Goal: Complete application form

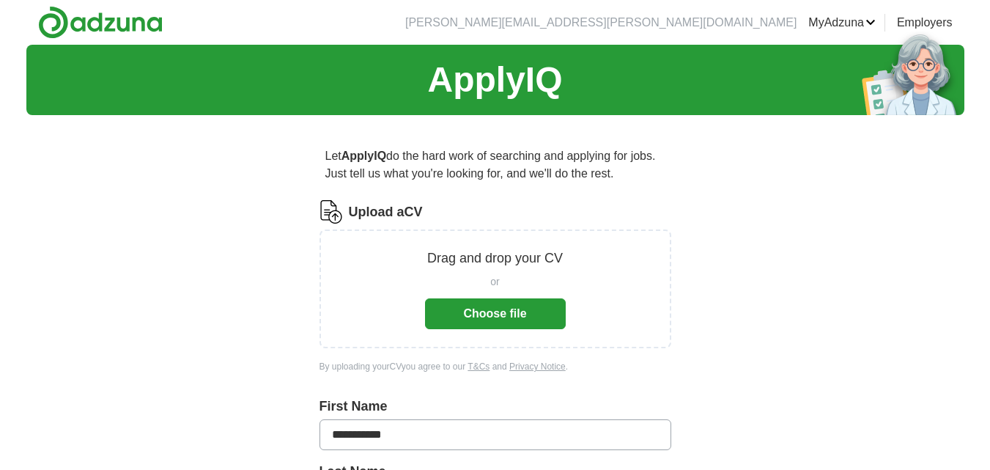
click at [486, 314] on button "Choose file" at bounding box center [495, 313] width 141 height 31
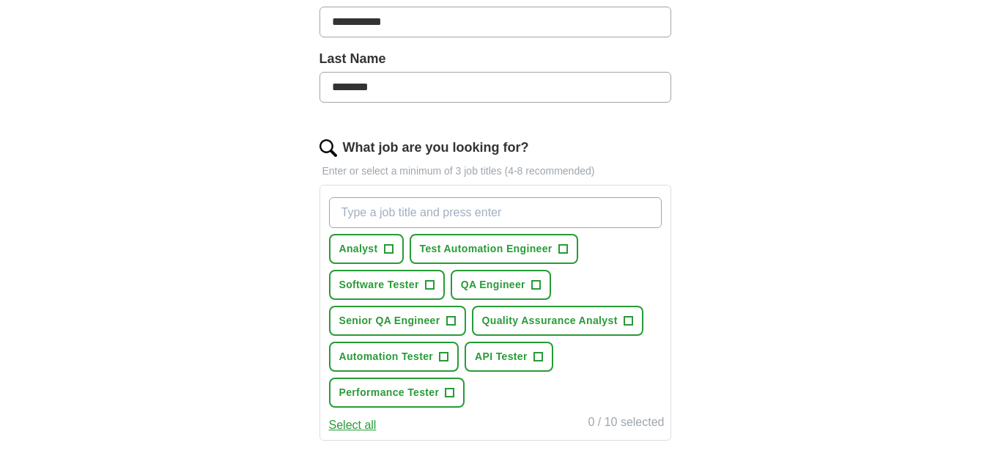
scroll to position [366, 0]
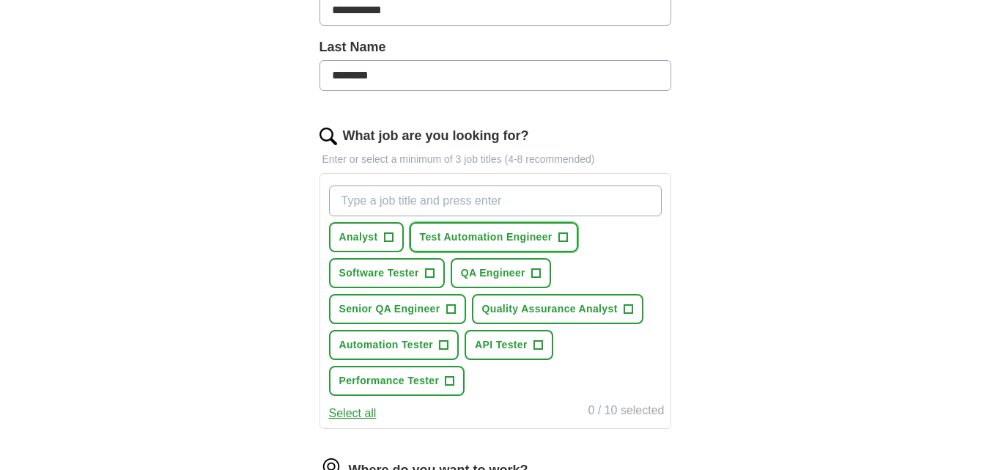
click at [563, 239] on span "+" at bounding box center [562, 238] width 9 height 12
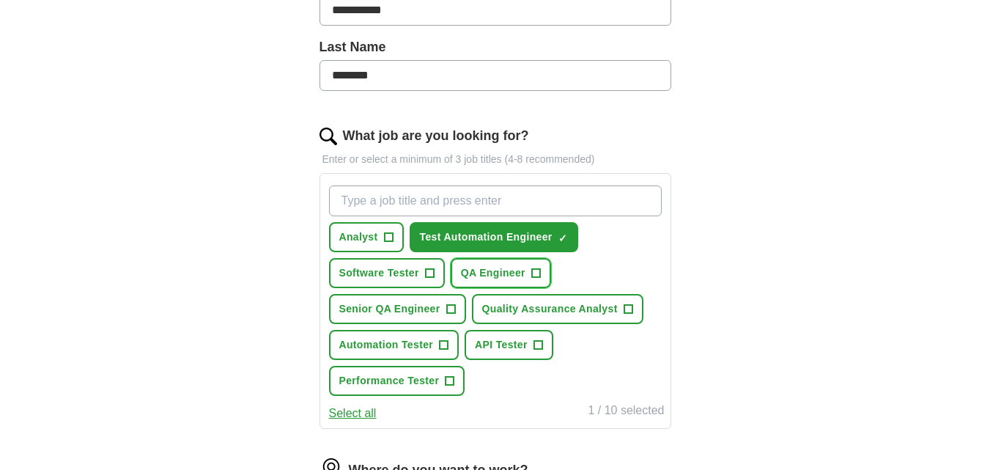
click at [541, 268] on button "QA Engineer +" at bounding box center [501, 273] width 100 height 30
click at [426, 275] on span "+" at bounding box center [429, 274] width 9 height 12
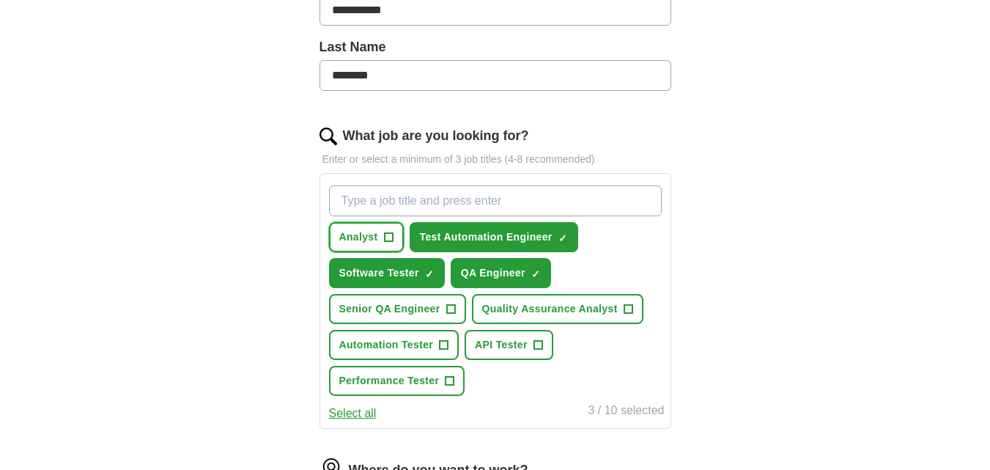
click at [386, 232] on span "+" at bounding box center [388, 238] width 9 height 12
click at [446, 309] on span "+" at bounding box center [450, 309] width 9 height 12
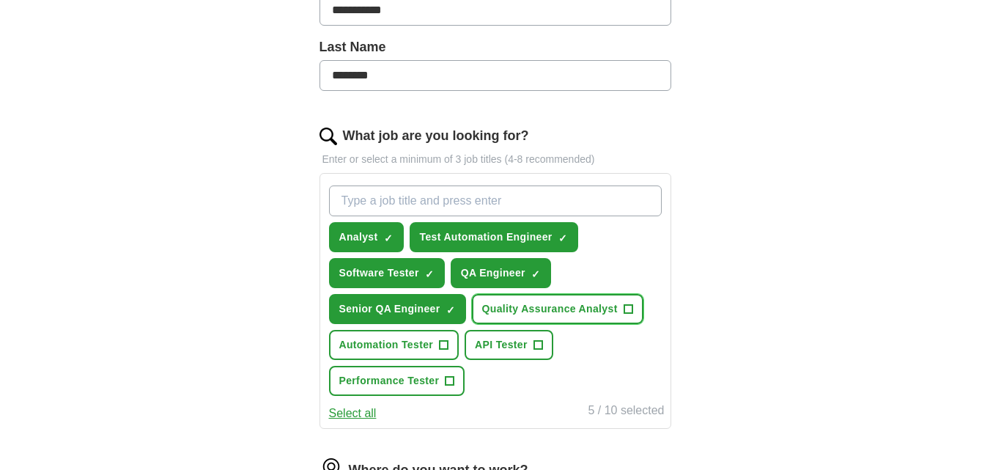
click at [615, 312] on span "Quality Assurance Analyst" at bounding box center [550, 308] width 136 height 15
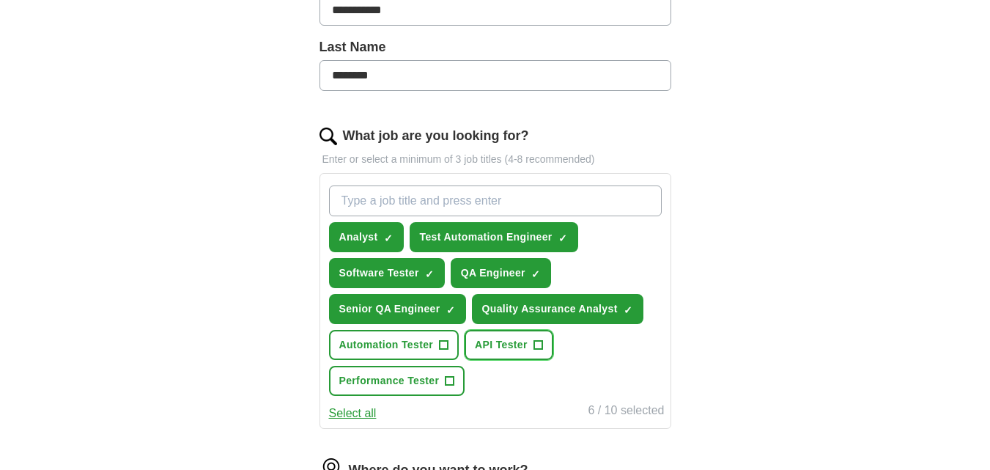
click at [541, 347] on span "+" at bounding box center [538, 345] width 9 height 12
click at [444, 344] on span "+" at bounding box center [444, 345] width 9 height 12
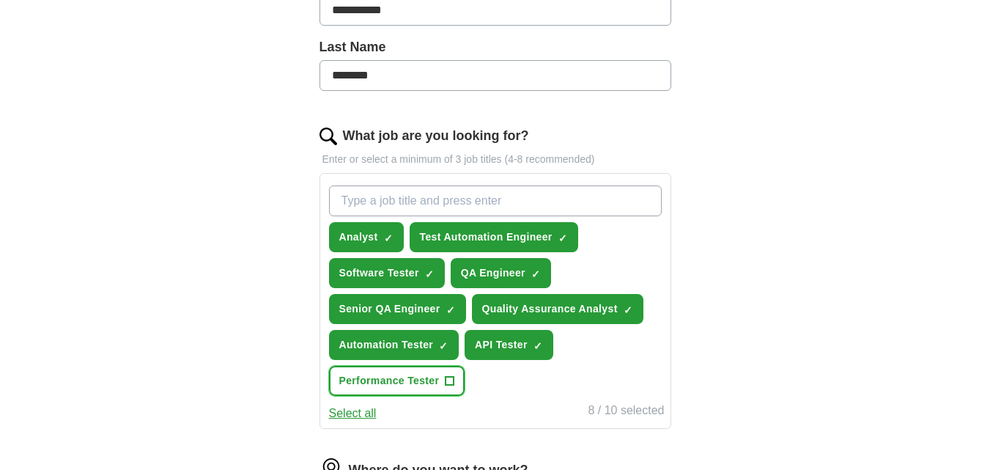
click at [456, 377] on button "Performance Tester +" at bounding box center [397, 381] width 136 height 30
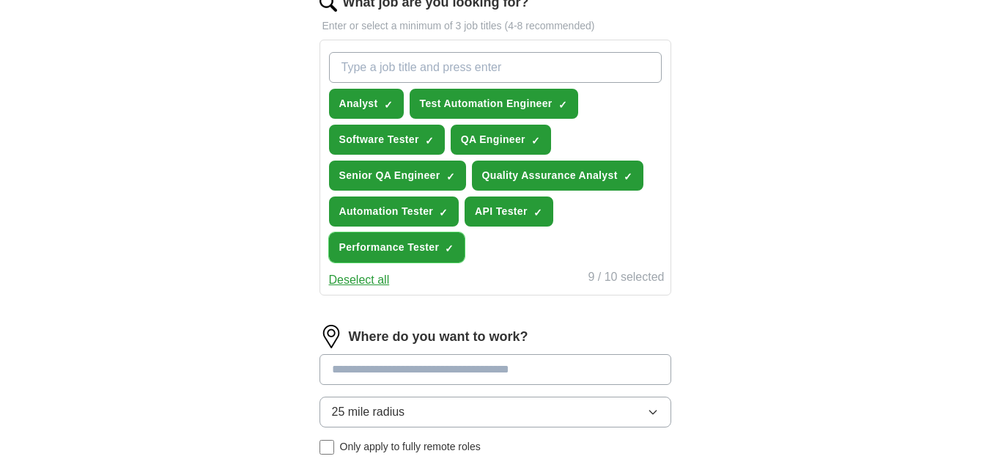
scroll to position [586, 0]
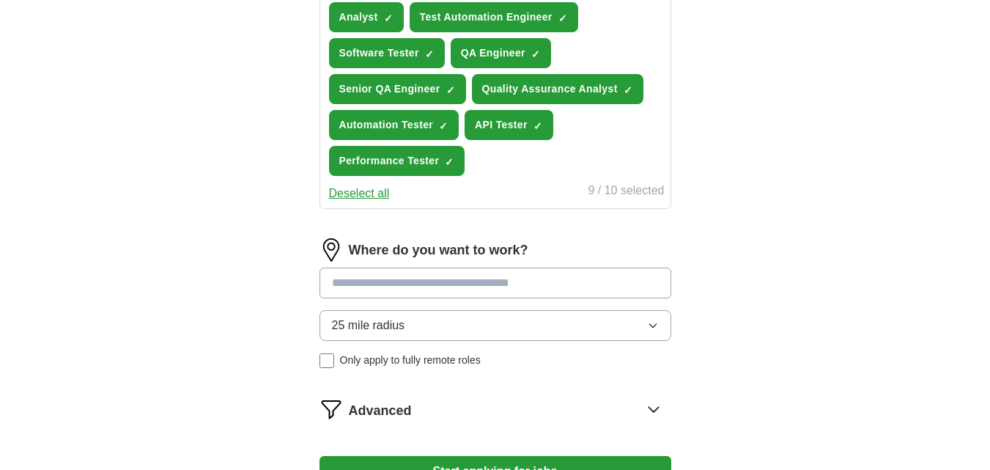
click at [370, 287] on input at bounding box center [496, 283] width 352 height 31
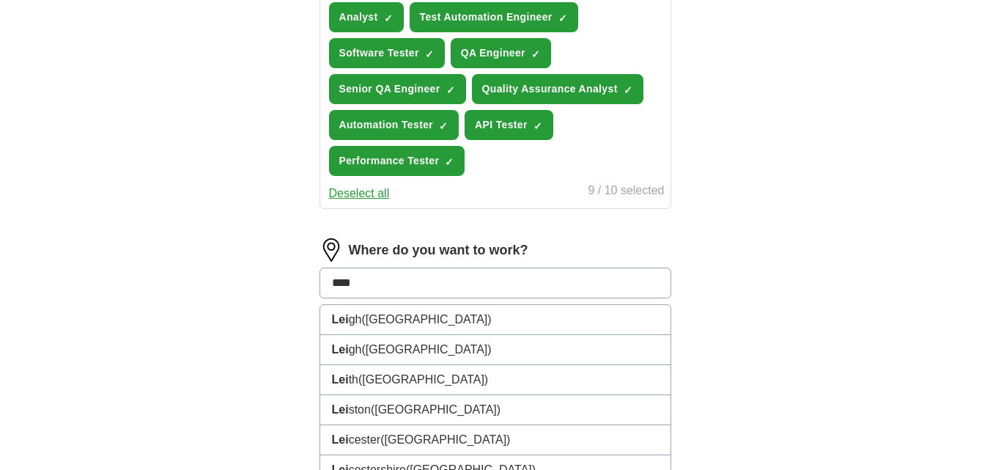
type input "*****"
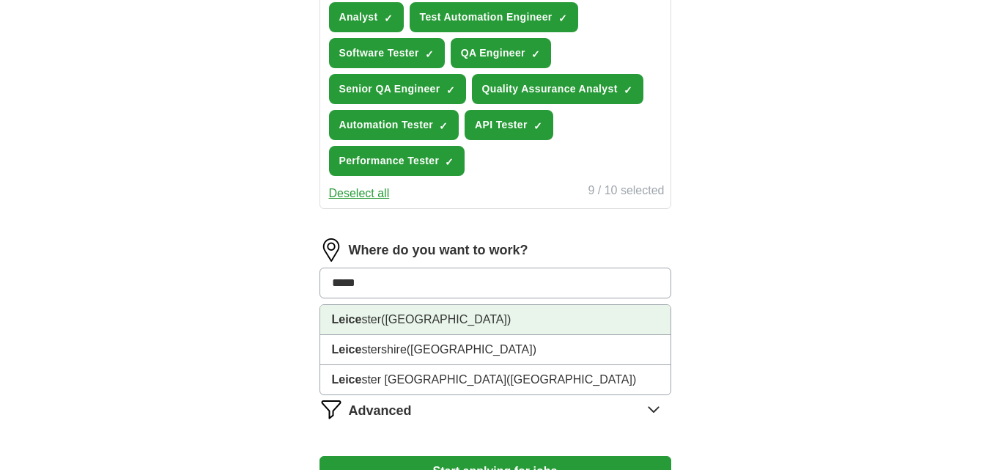
click at [370, 319] on li "Leice ster ([GEOGRAPHIC_DATA])" at bounding box center [495, 320] width 350 height 30
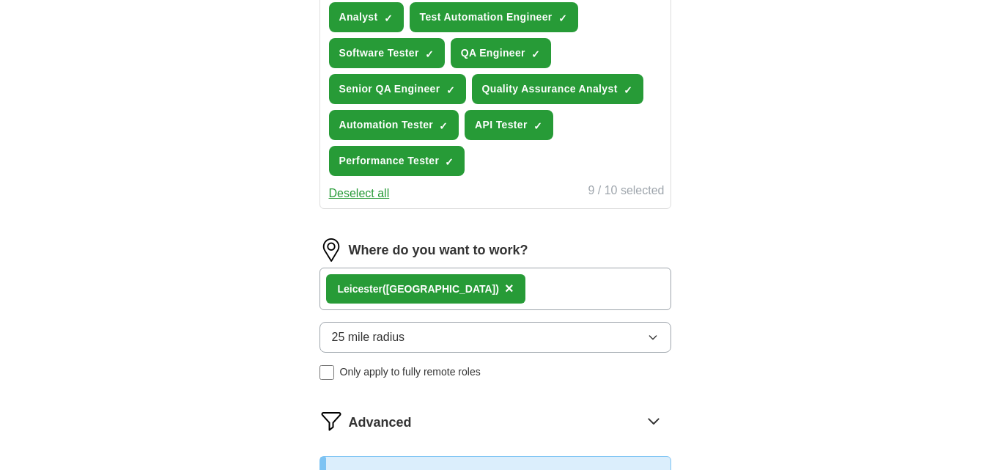
click at [393, 344] on span "25 mile radius" at bounding box center [368, 337] width 73 height 18
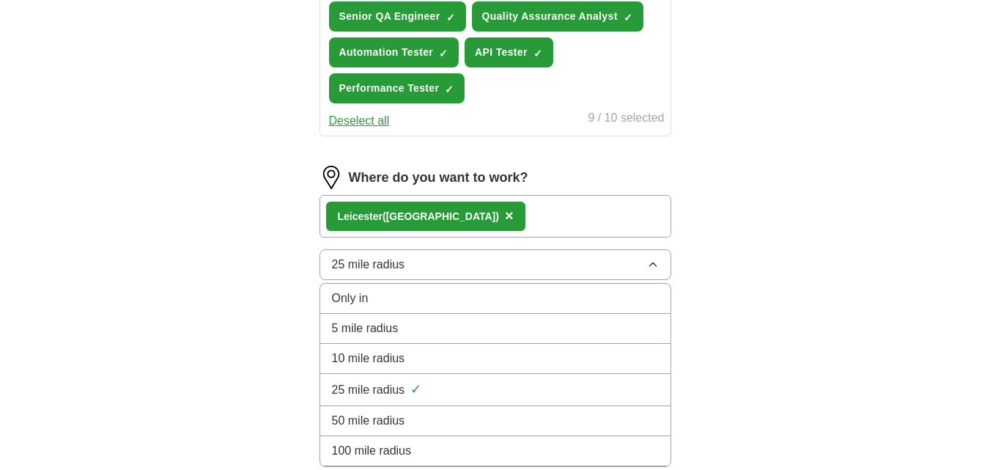
scroll to position [660, 0]
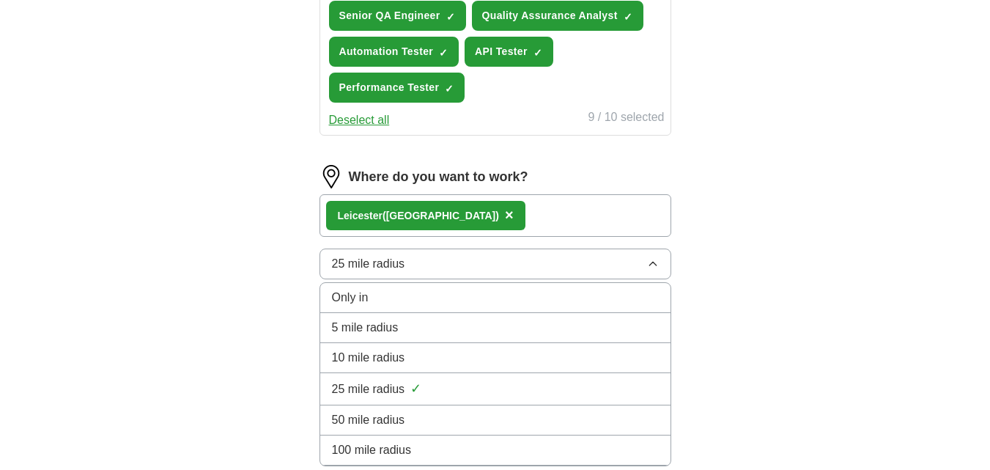
click at [370, 420] on span "50 mile radius" at bounding box center [368, 420] width 73 height 18
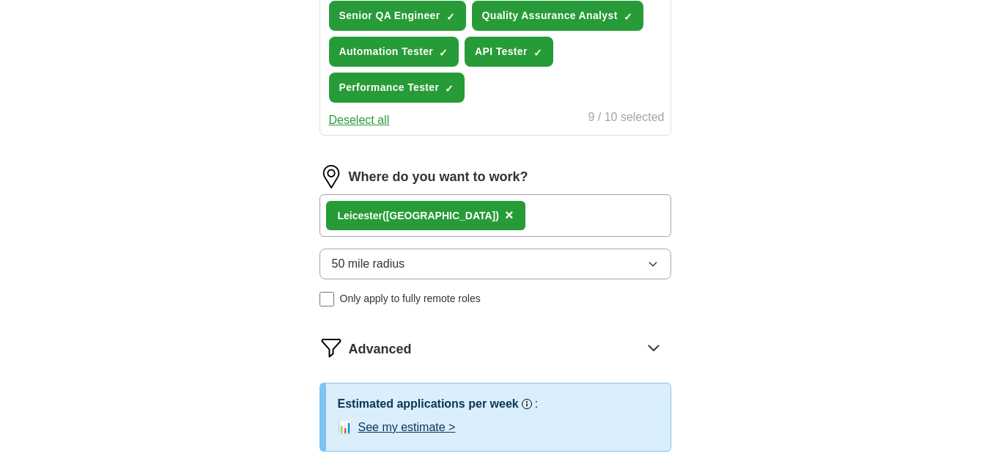
scroll to position [733, 0]
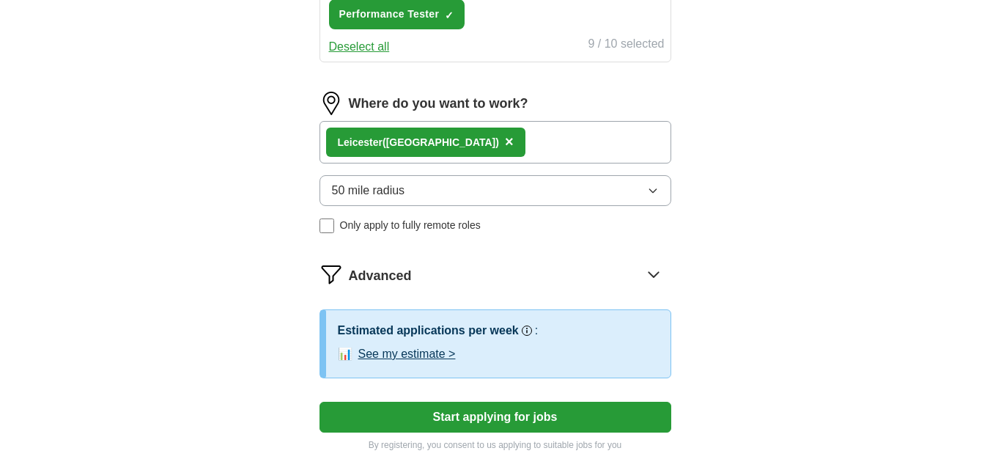
click at [351, 189] on span "50 mile radius" at bounding box center [368, 191] width 73 height 18
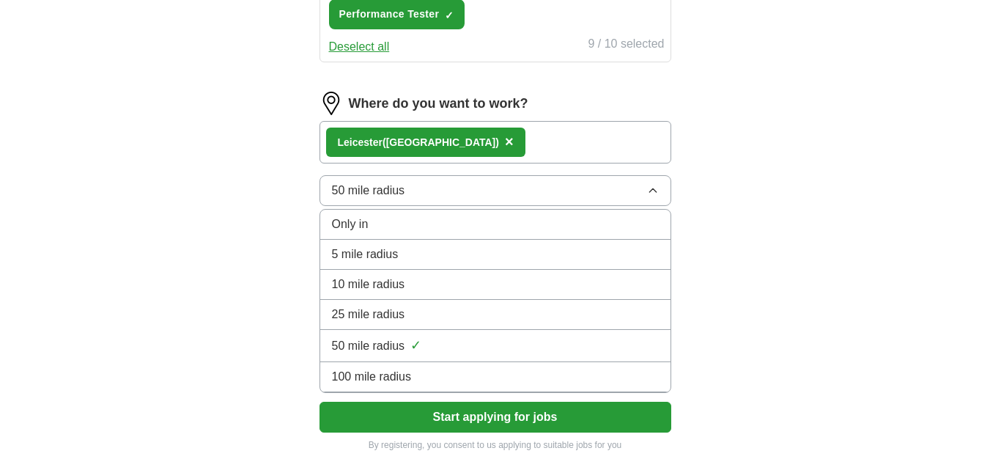
click at [384, 369] on span "100 mile radius" at bounding box center [372, 377] width 80 height 18
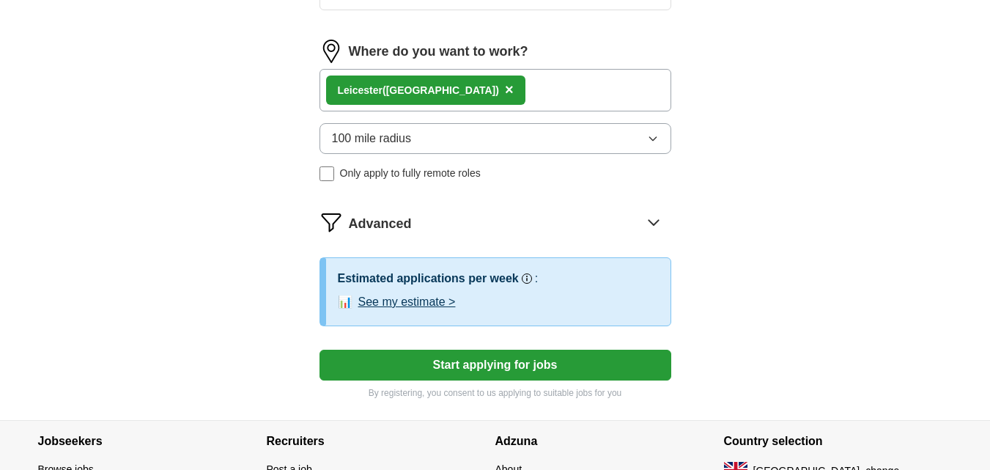
scroll to position [880, 0]
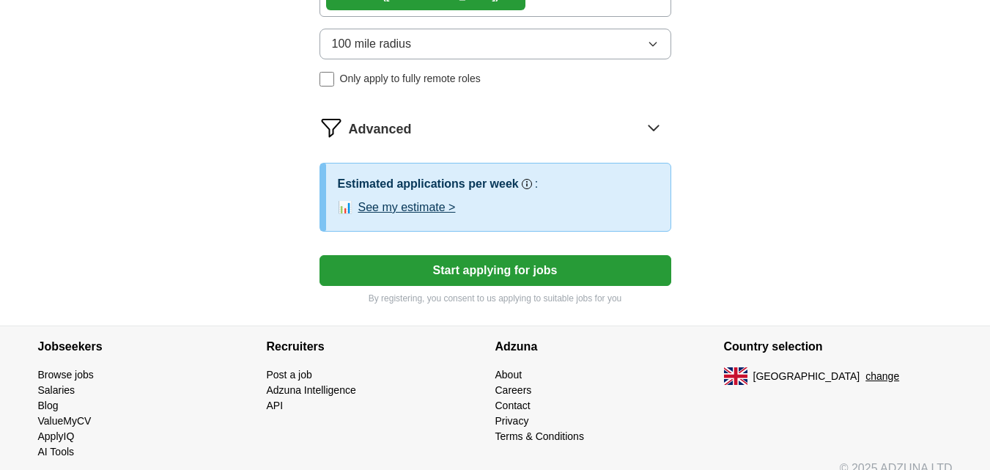
click at [418, 263] on button "Start applying for jobs" at bounding box center [496, 270] width 352 height 31
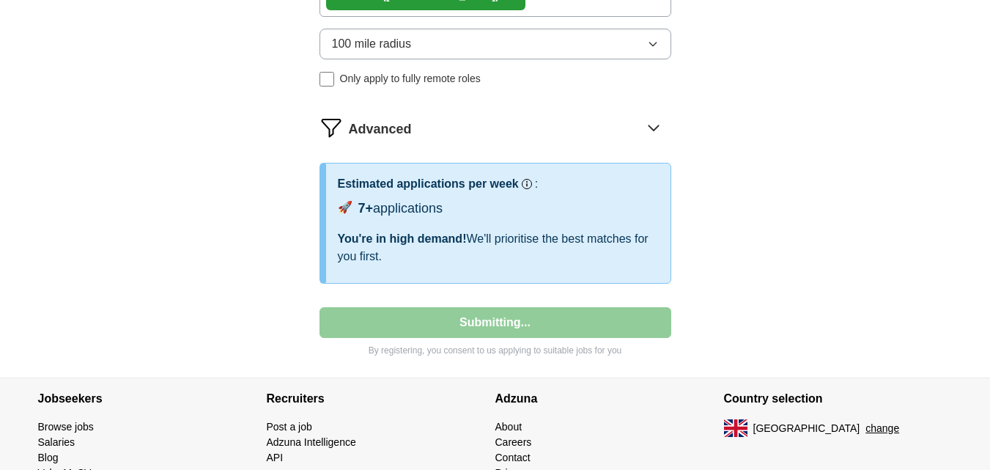
select select "**"
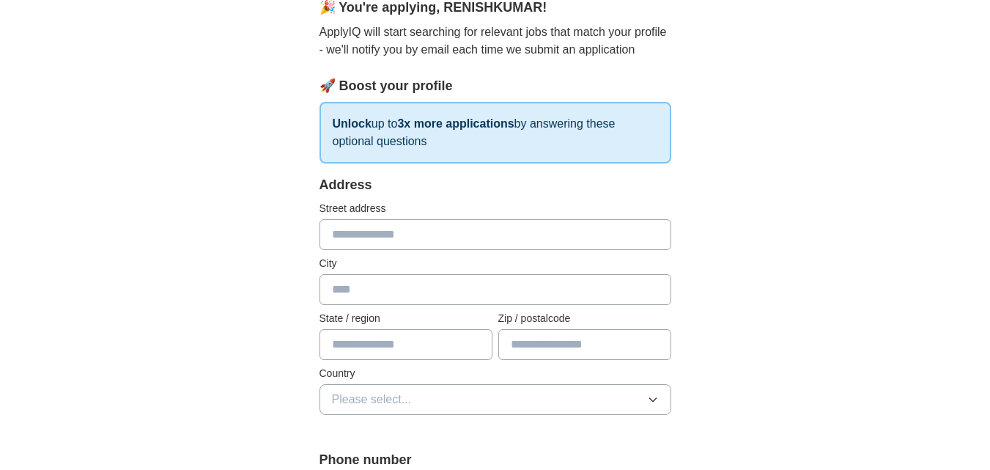
scroll to position [147, 0]
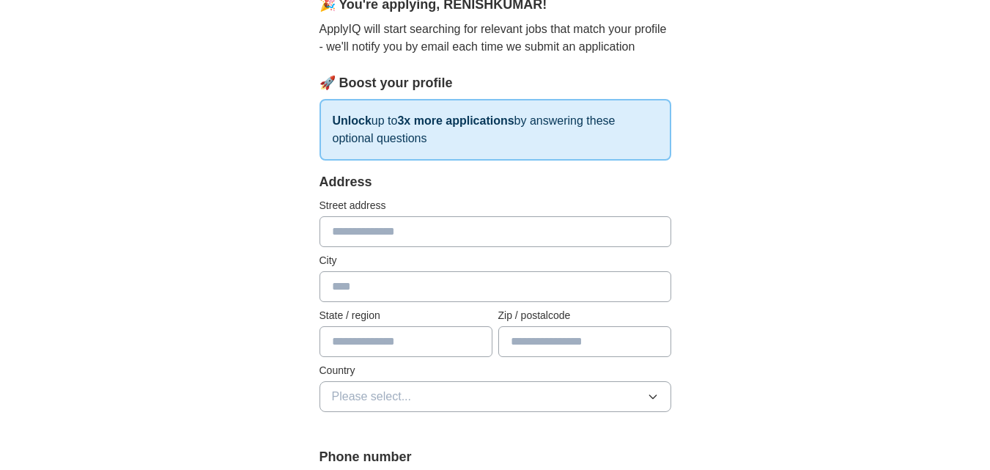
click at [383, 235] on input "text" at bounding box center [496, 231] width 352 height 31
type input "*******"
type input "*********"
type input "**********"
type input "*******"
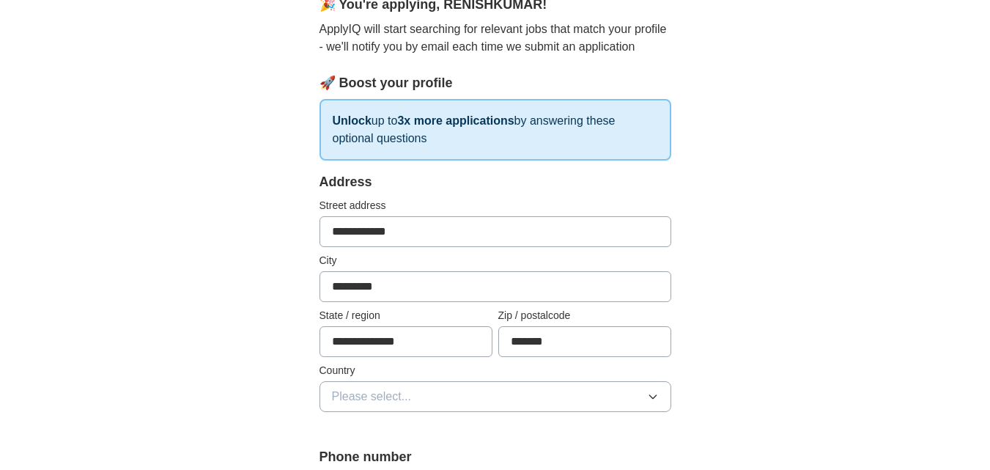
type input "**********"
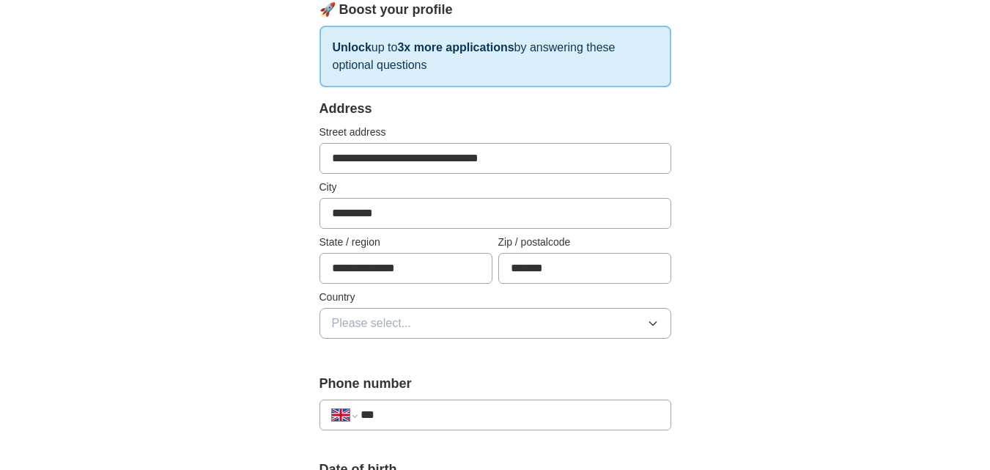
click at [336, 326] on span "Please select..." at bounding box center [372, 323] width 80 height 18
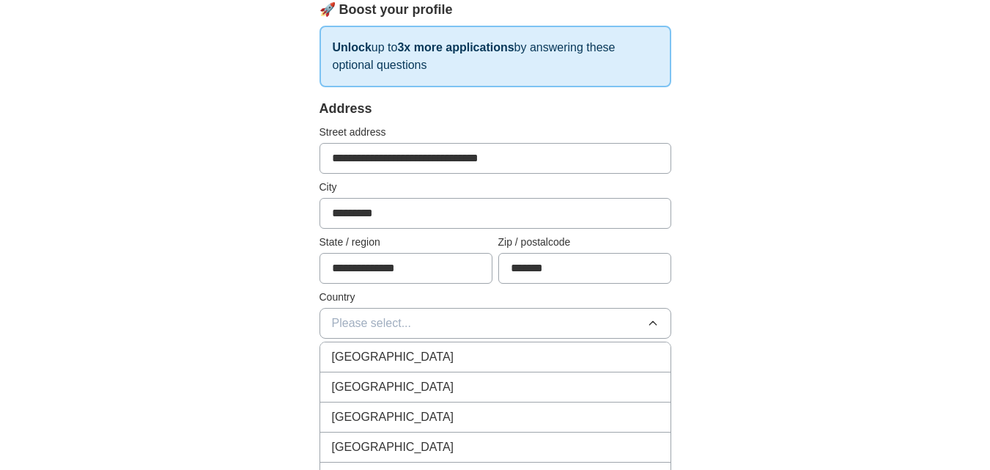
click at [358, 354] on span "[GEOGRAPHIC_DATA]" at bounding box center [393, 357] width 122 height 18
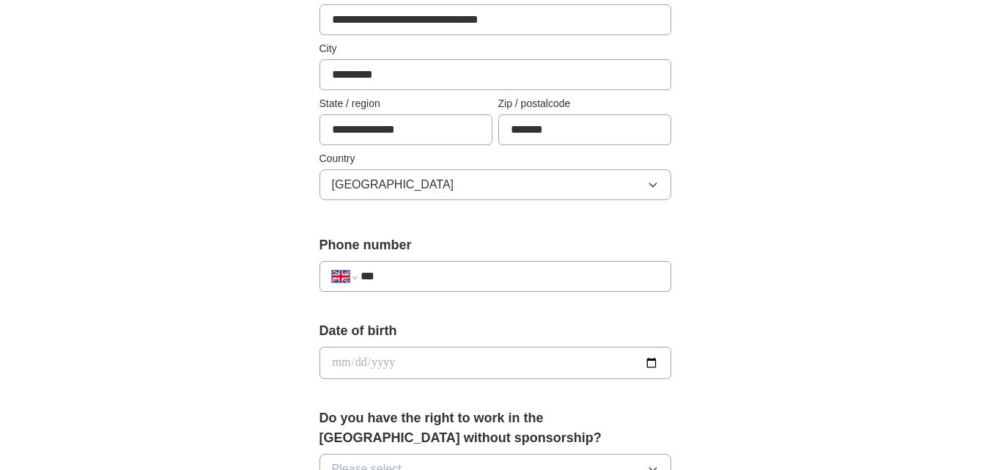
scroll to position [366, 0]
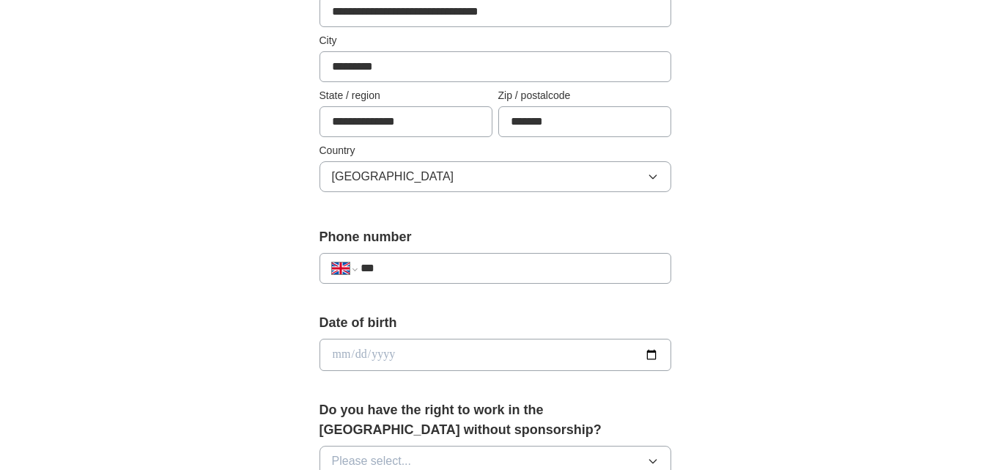
click at [422, 267] on input "***" at bounding box center [510, 268] width 298 height 18
type input "**********"
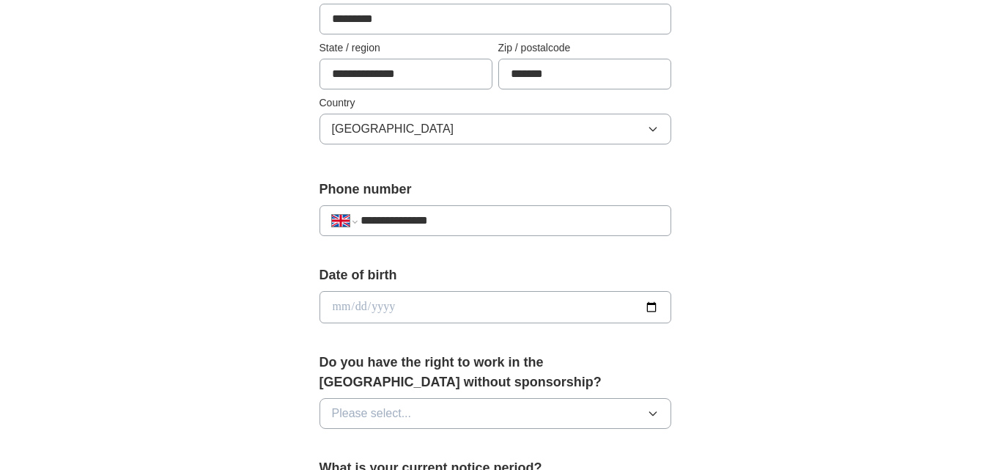
scroll to position [440, 0]
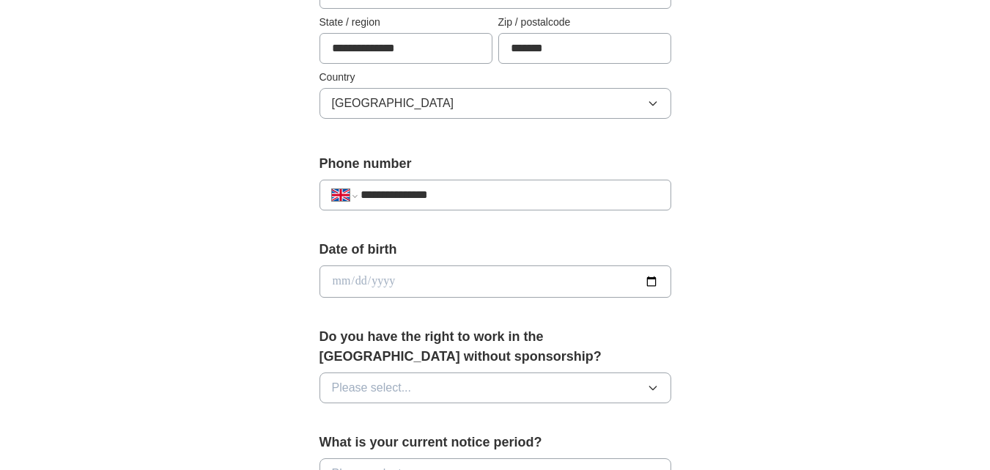
click at [649, 281] on input "date" at bounding box center [496, 281] width 352 height 32
type input "**********"
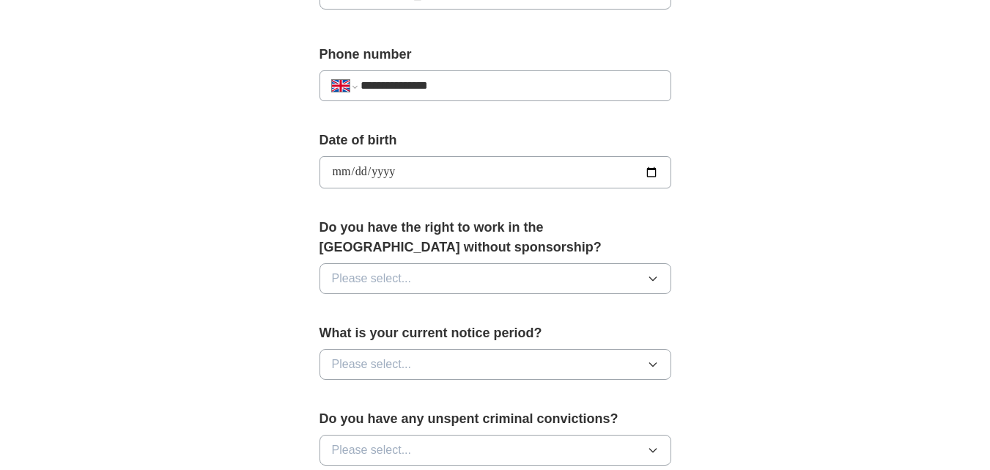
scroll to position [586, 0]
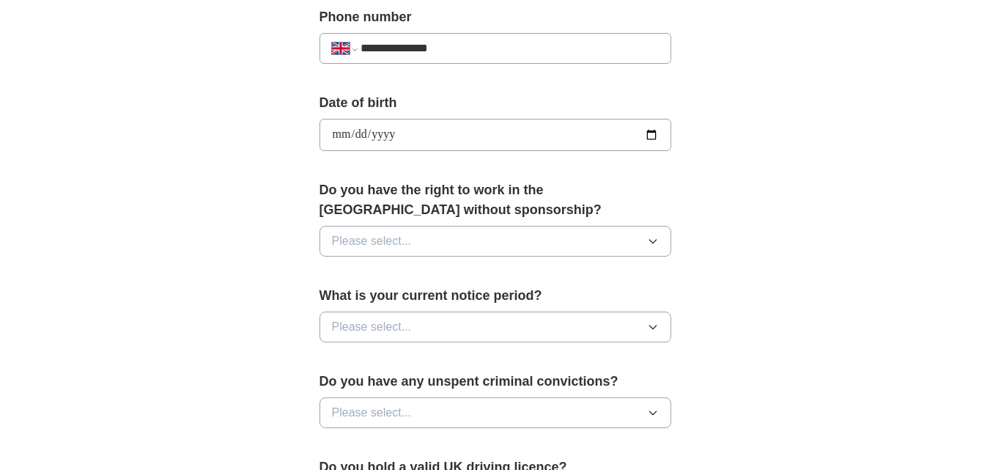
click at [383, 242] on span "Please select..." at bounding box center [372, 241] width 80 height 18
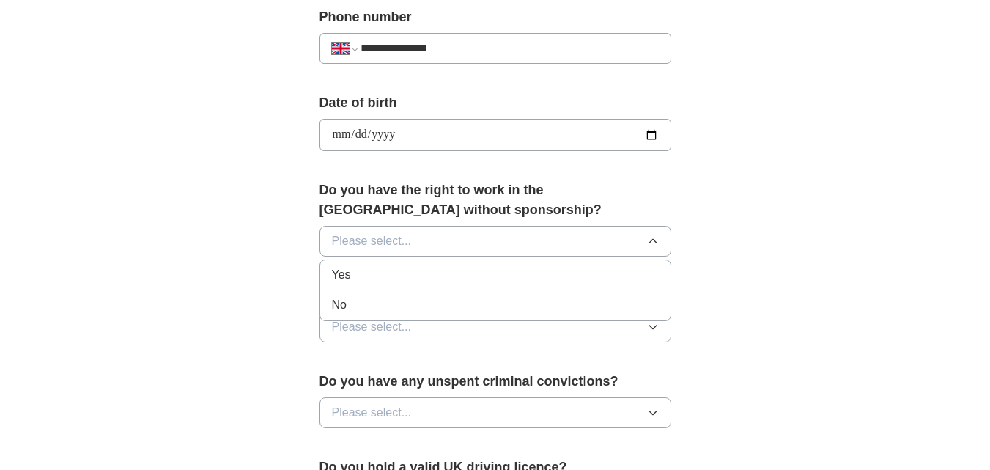
click at [353, 282] on div "Yes" at bounding box center [495, 275] width 327 height 18
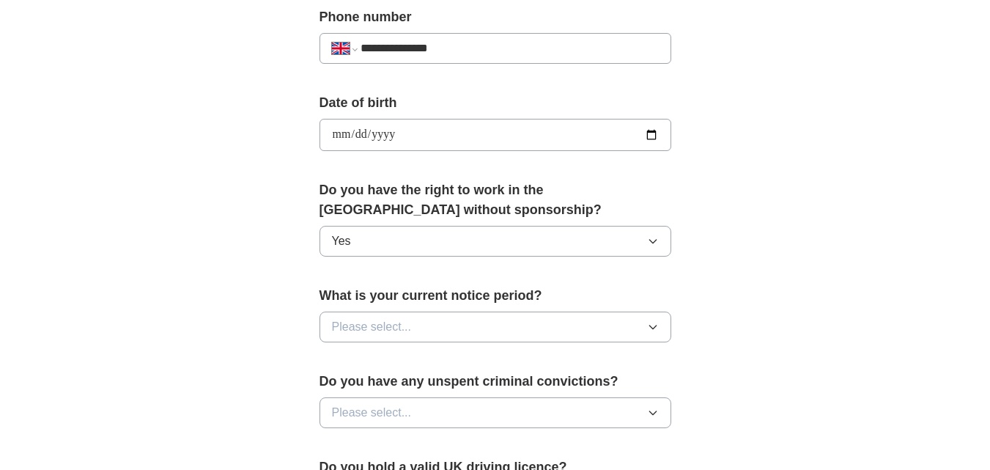
click at [411, 328] on button "Please select..." at bounding box center [496, 326] width 352 height 31
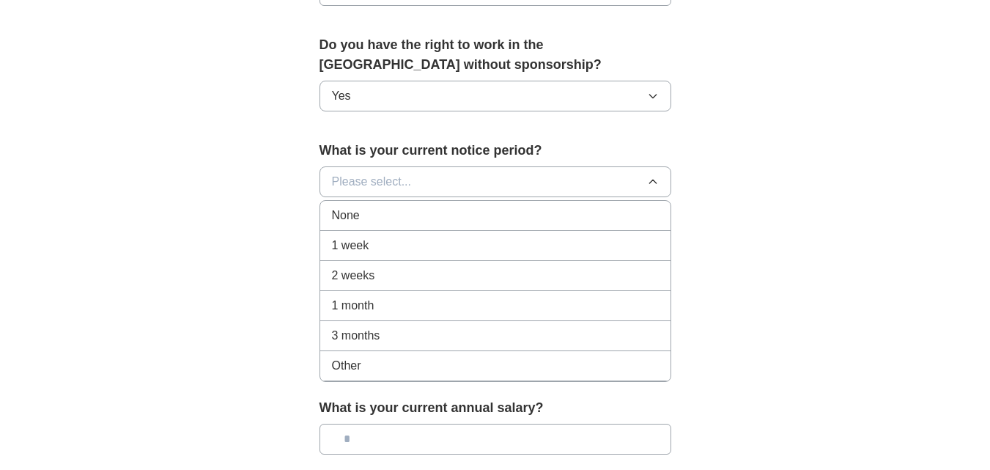
scroll to position [733, 0]
click at [351, 217] on span "None" at bounding box center [346, 214] width 28 height 18
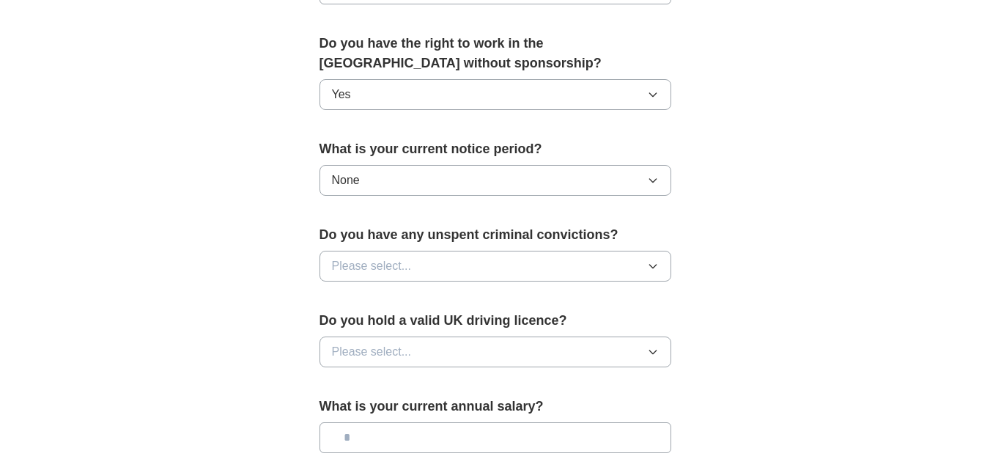
click at [458, 267] on button "Please select..." at bounding box center [496, 266] width 352 height 31
click at [344, 327] on span "No" at bounding box center [339, 330] width 15 height 18
click at [387, 354] on span "Please select..." at bounding box center [372, 352] width 80 height 18
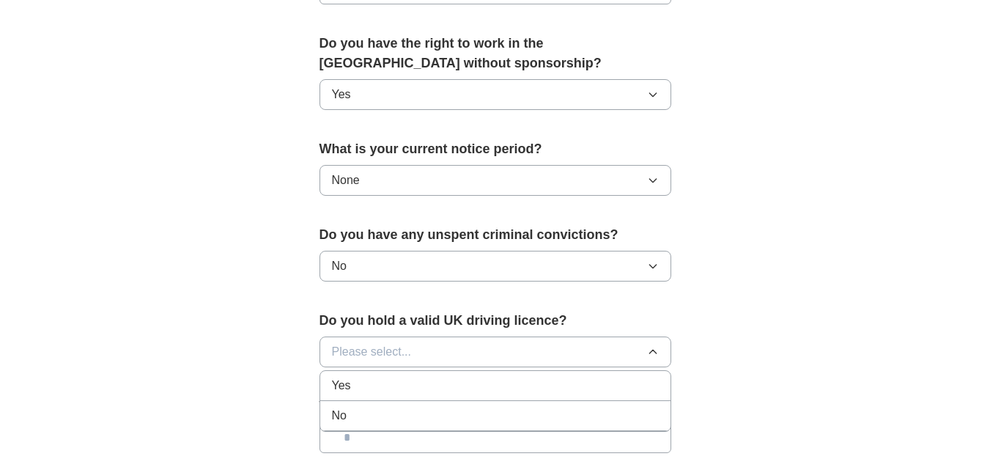
click at [349, 386] on span "Yes" at bounding box center [341, 386] width 19 height 18
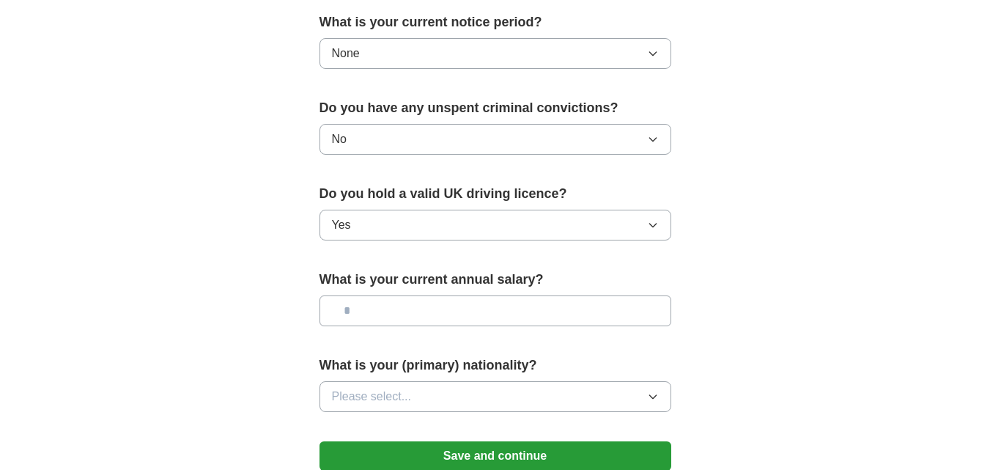
scroll to position [880, 0]
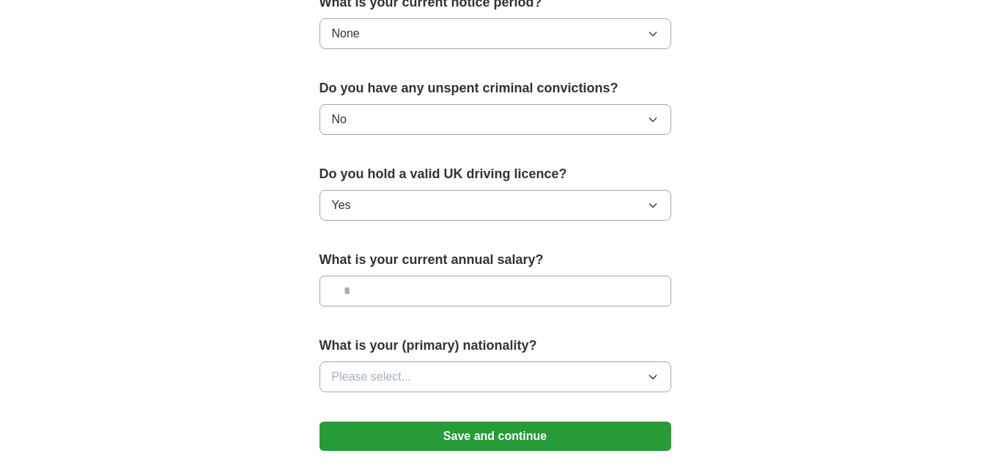
click at [401, 292] on input "text" at bounding box center [496, 291] width 352 height 31
type input "*******"
click at [373, 373] on span "Please select..." at bounding box center [372, 377] width 80 height 18
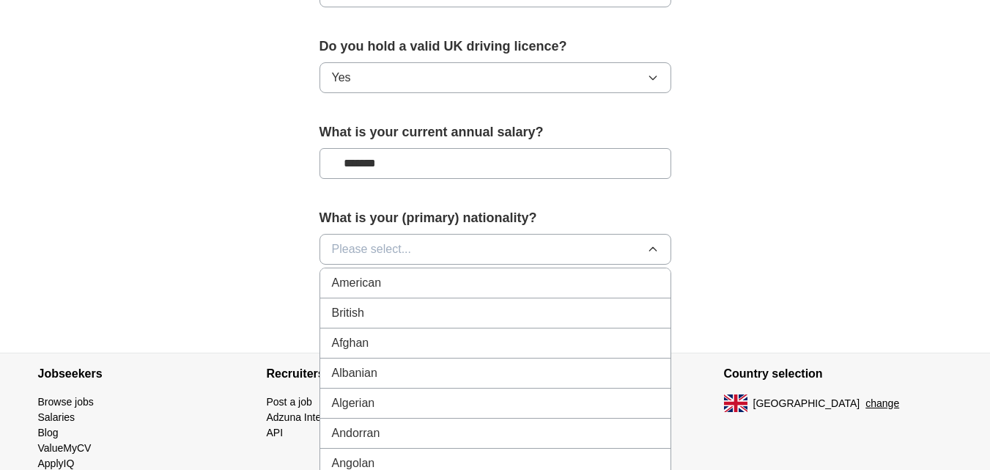
scroll to position [1026, 0]
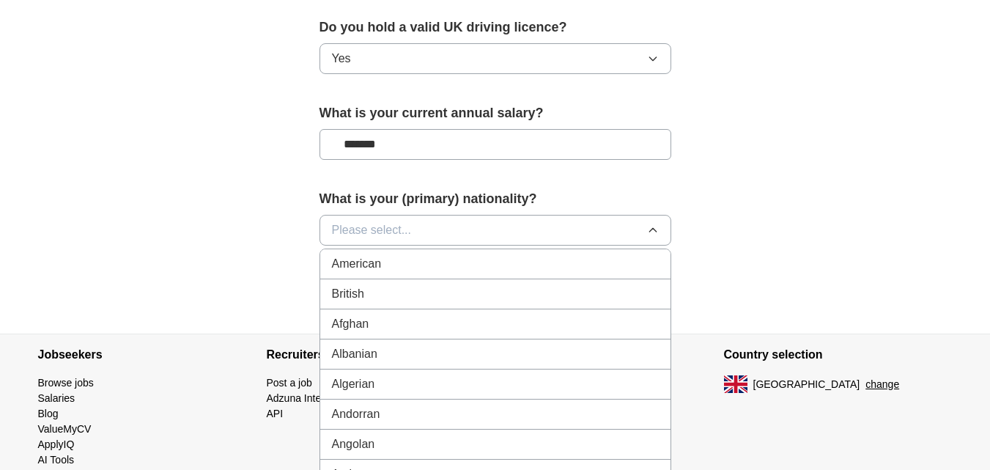
click at [374, 232] on span "Please select..." at bounding box center [372, 230] width 80 height 18
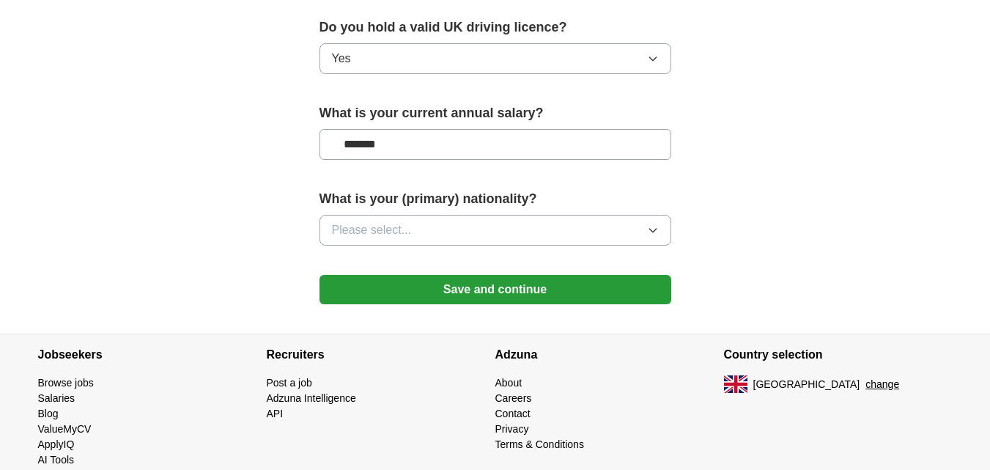
click at [374, 232] on span "Please select..." at bounding box center [372, 230] width 80 height 18
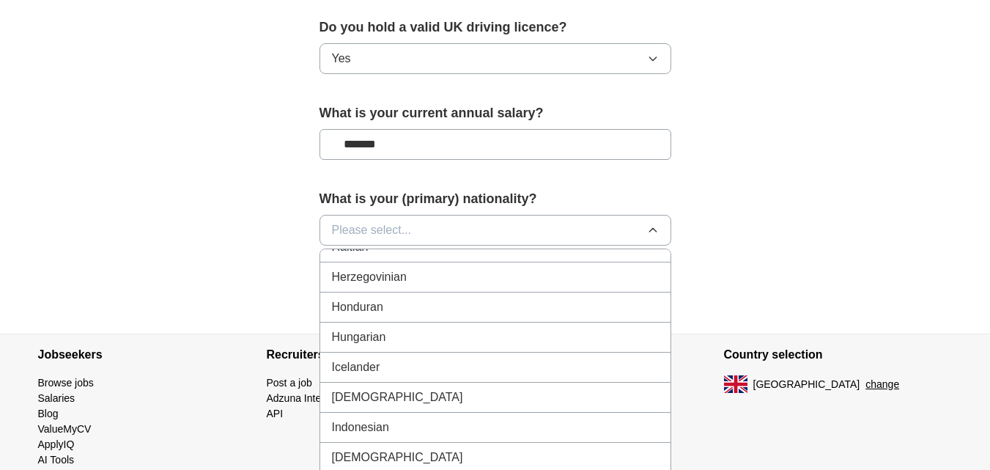
scroll to position [2272, 0]
click at [363, 404] on span "[DEMOGRAPHIC_DATA]" at bounding box center [397, 396] width 131 height 18
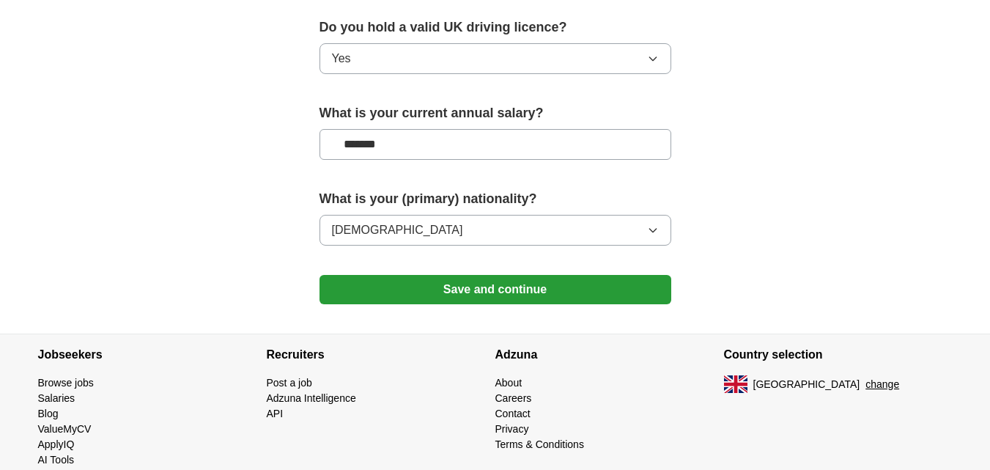
click at [496, 295] on button "Save and continue" at bounding box center [496, 289] width 352 height 29
